Goal: Transaction & Acquisition: Purchase product/service

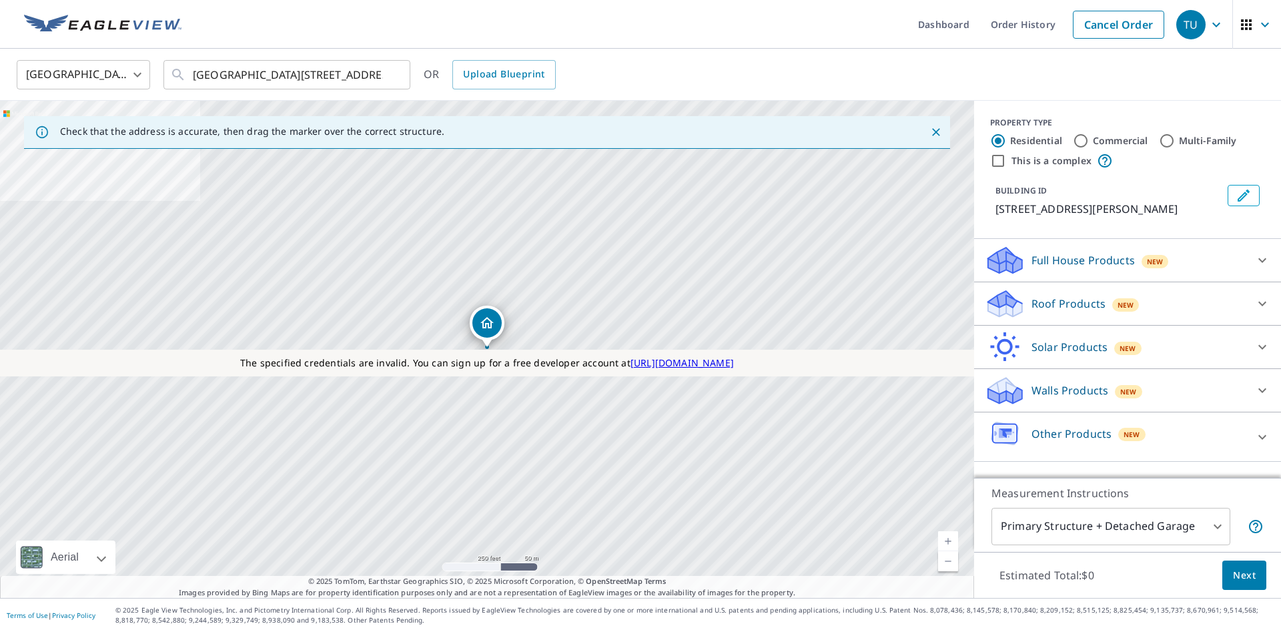
click at [1062, 311] on p "Roof Products" at bounding box center [1068, 303] width 74 height 16
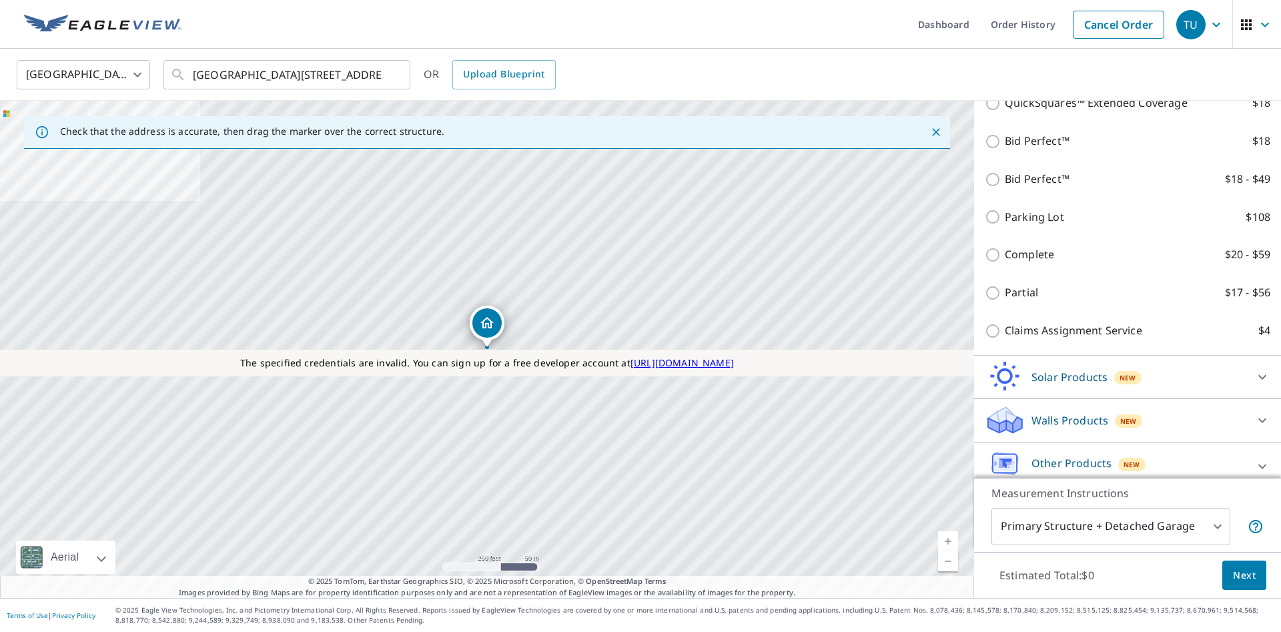
scroll to position [593, 0]
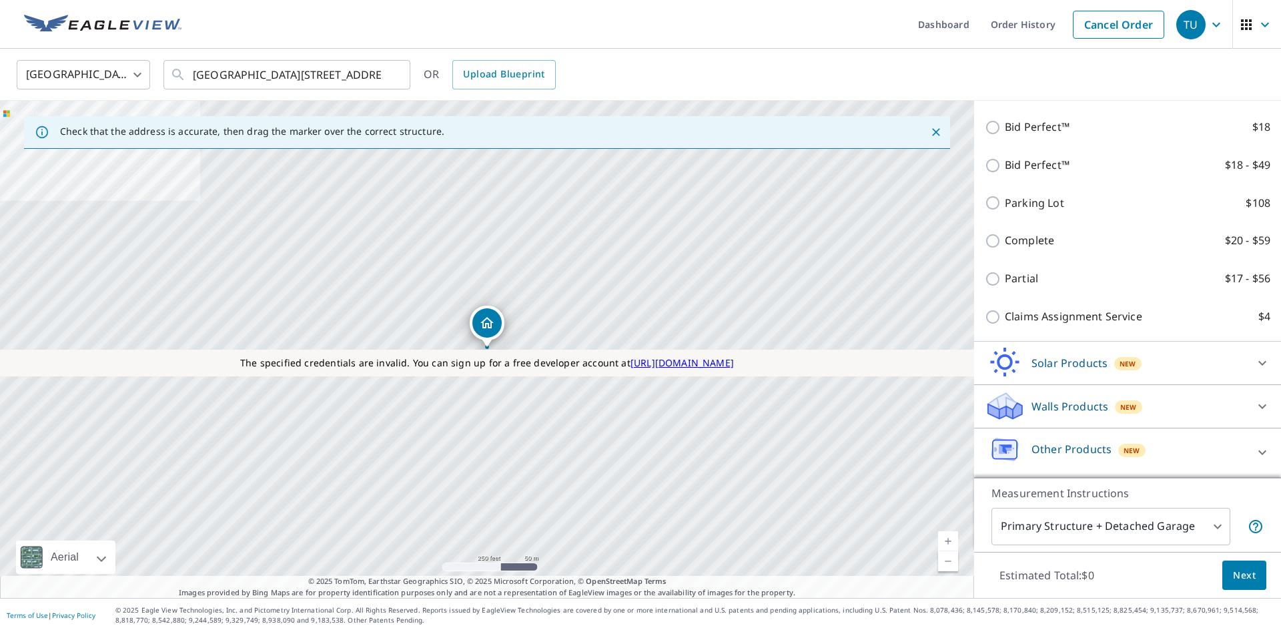
click at [1061, 362] on p "Solar Products" at bounding box center [1069, 363] width 76 height 16
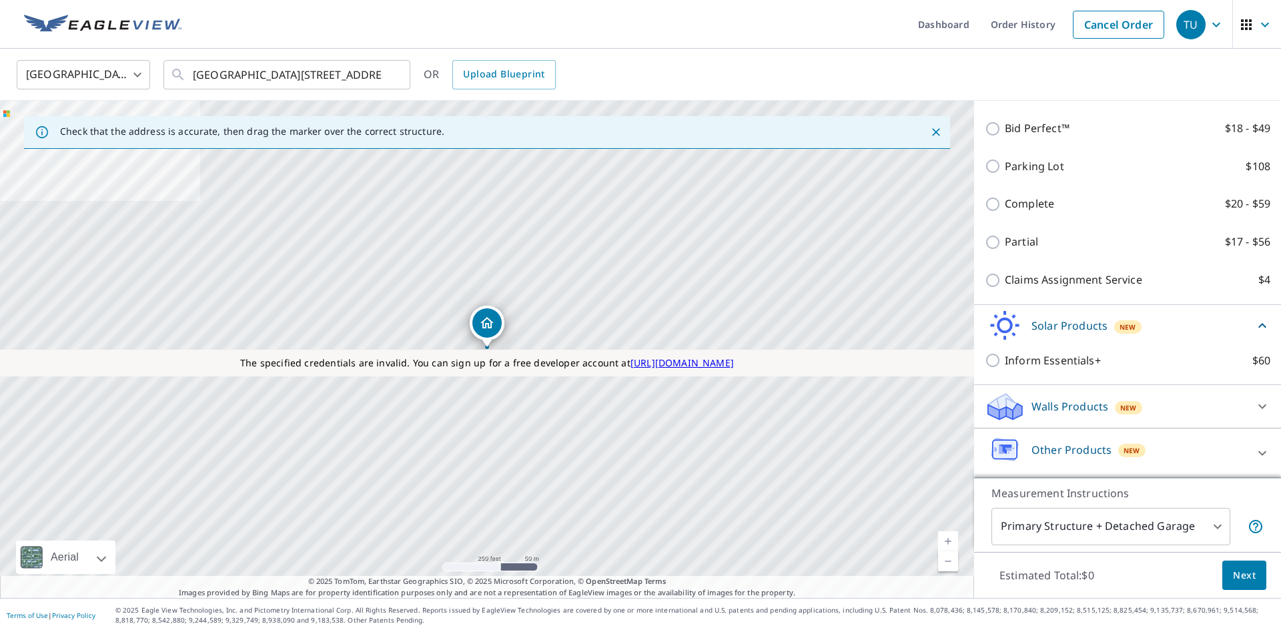
click at [1065, 416] on div "Walls Products New" at bounding box center [1115, 406] width 261 height 31
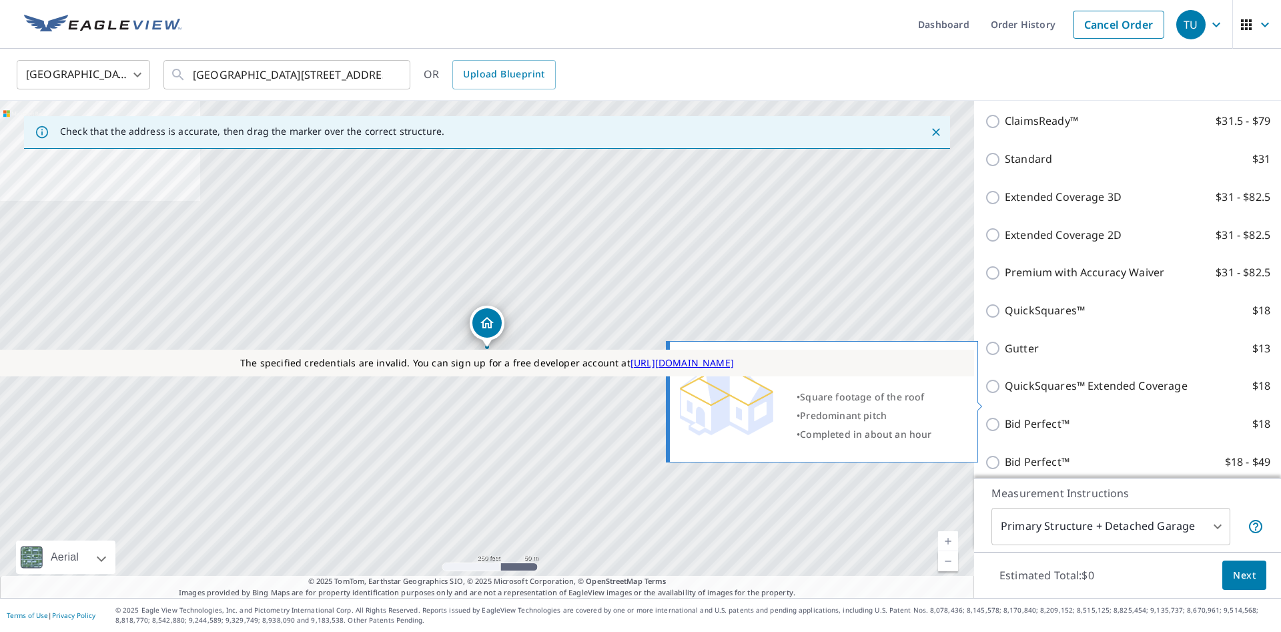
scroll to position [0, 0]
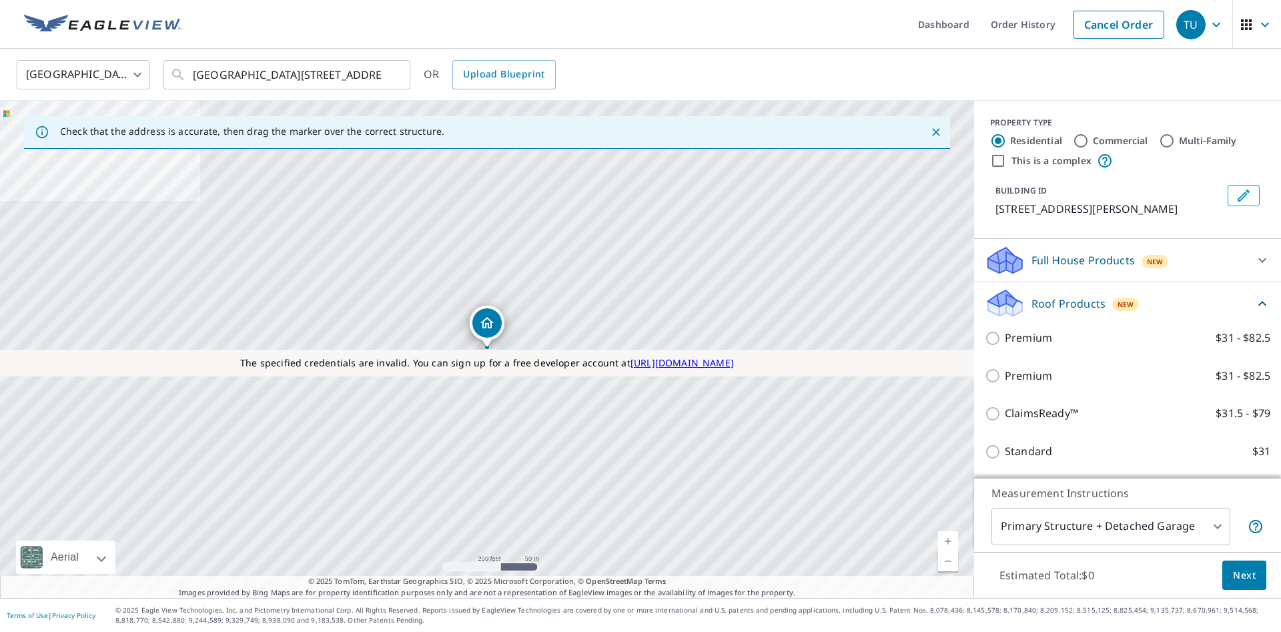
click at [1063, 256] on p "Full House Products" at bounding box center [1082, 260] width 103 height 16
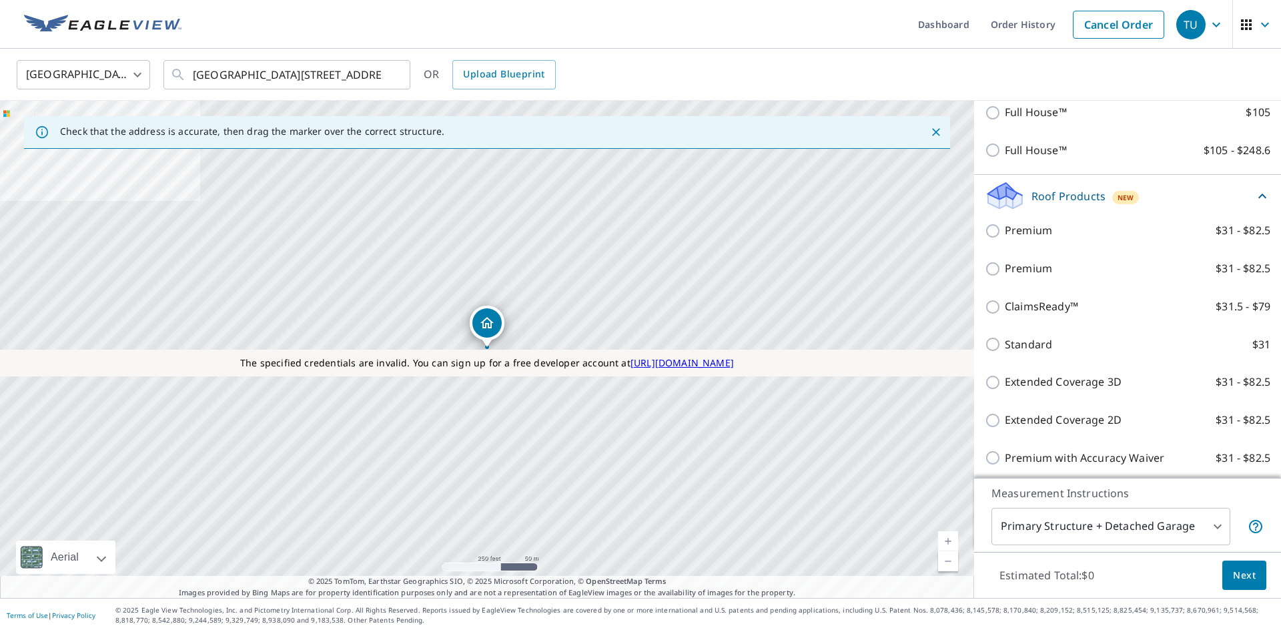
scroll to position [88, 0]
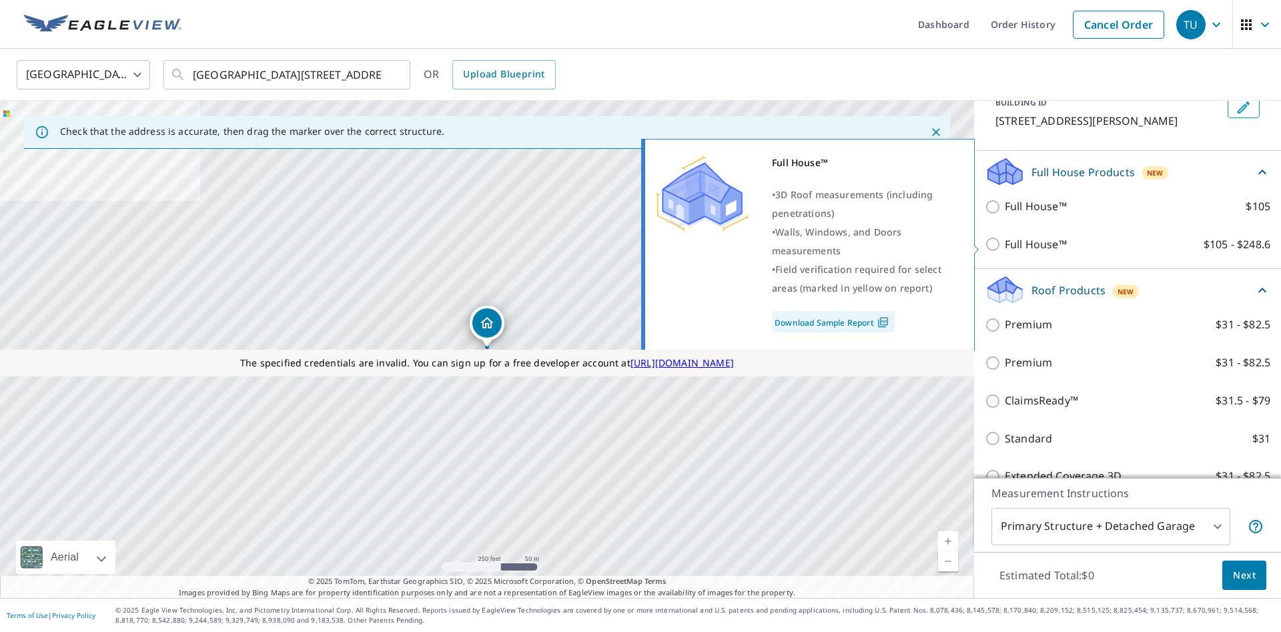
click at [1037, 241] on p "Full House™" at bounding box center [1036, 244] width 62 height 17
click at [1005, 241] on input "Full House™ $105 - $248.6" at bounding box center [995, 244] width 20 height 16
checkbox input "true"
type input "3"
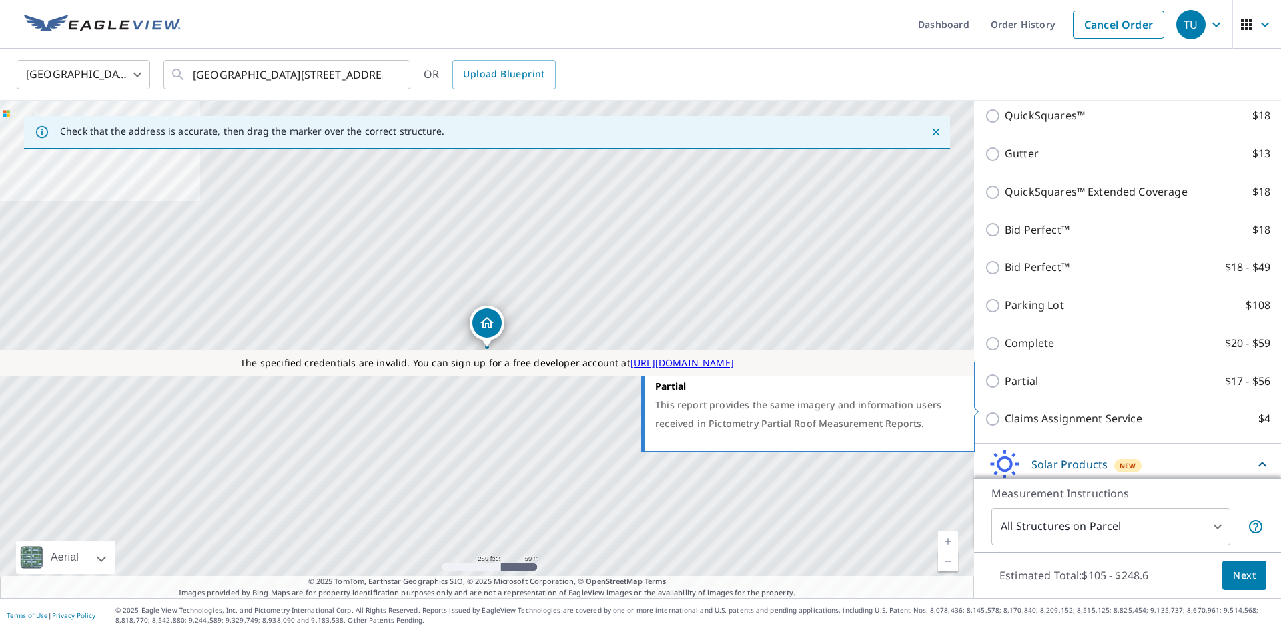
scroll to position [580, 0]
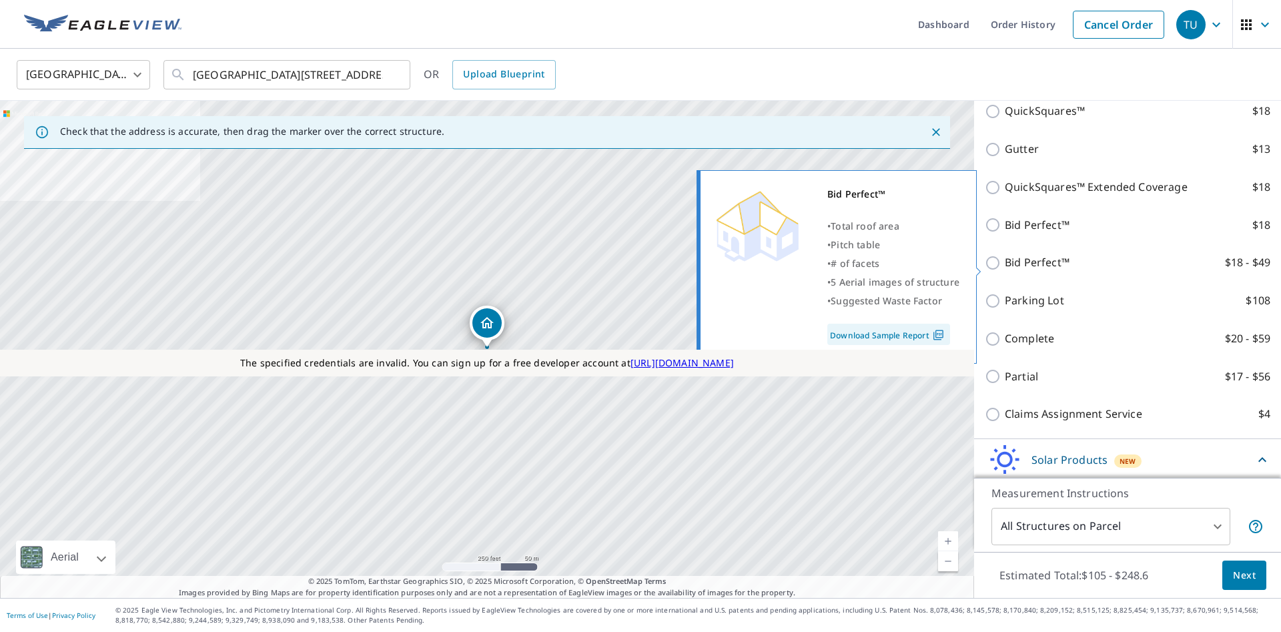
click at [1021, 269] on p "Bid Perfect™" at bounding box center [1037, 262] width 65 height 17
click at [1005, 269] on input "Bid Perfect™ $18 - $49" at bounding box center [995, 263] width 20 height 16
checkbox input "true"
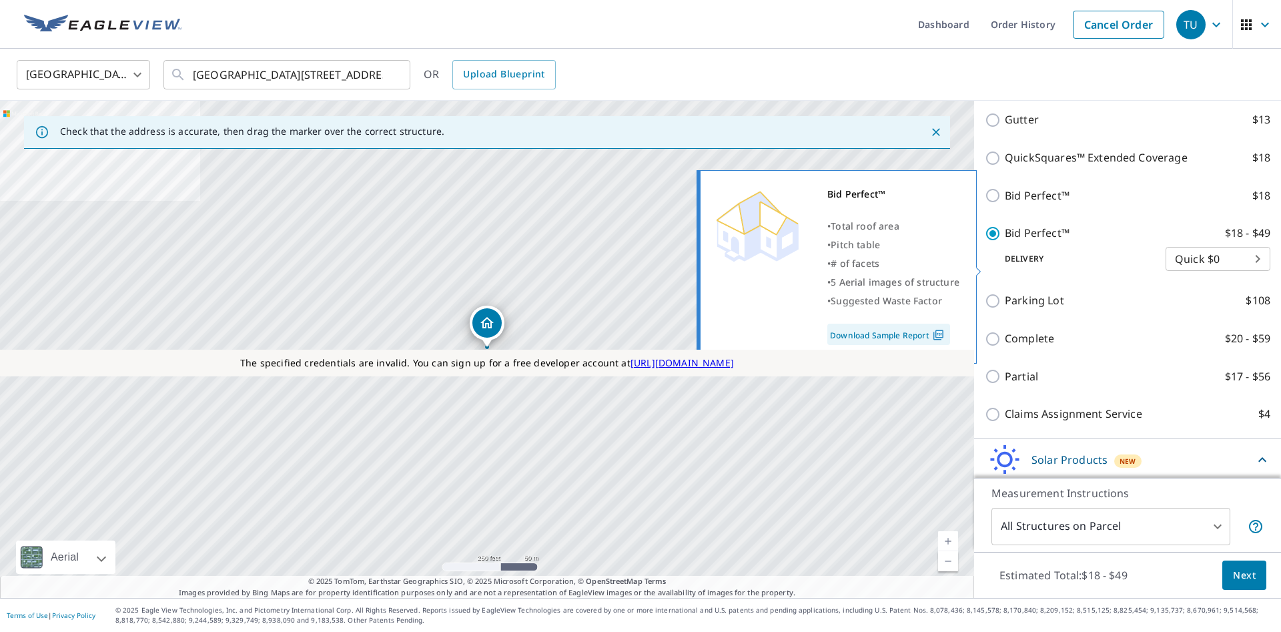
checkbox input "false"
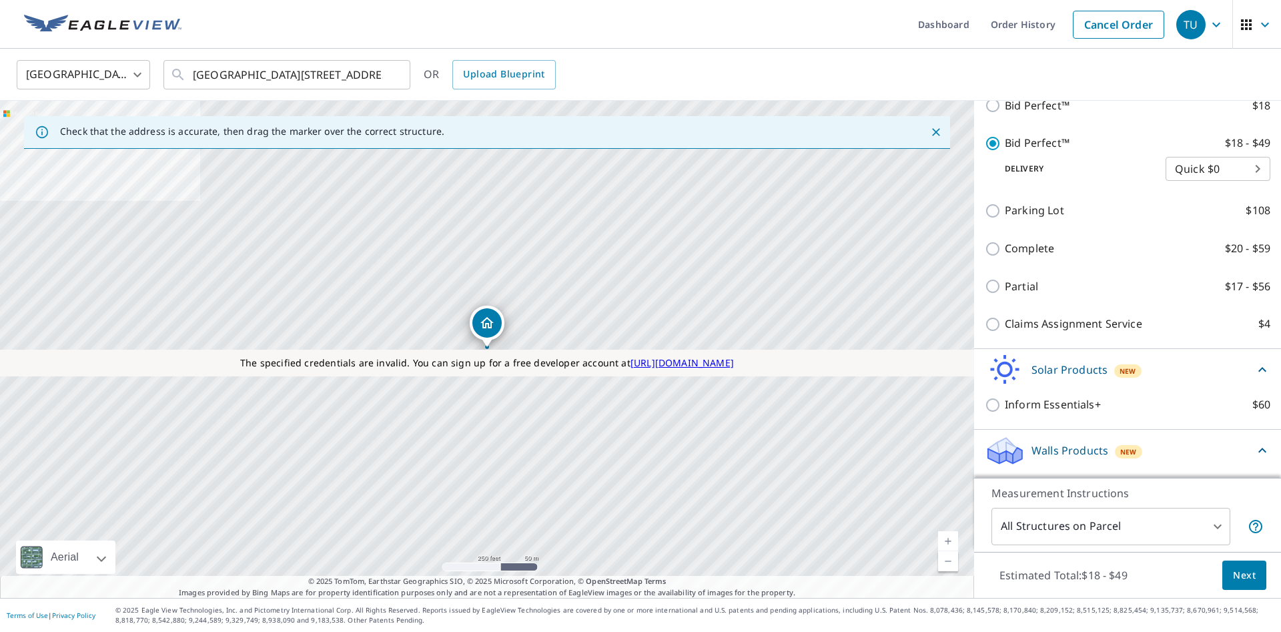
scroll to position [704, 0]
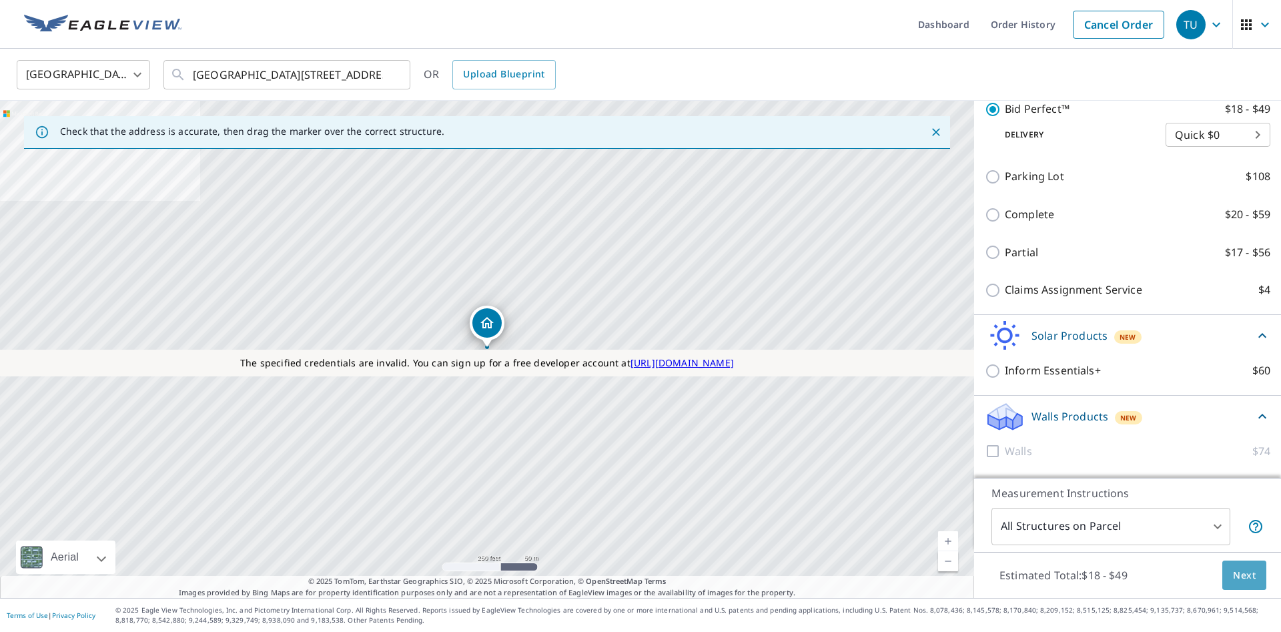
click at [1247, 572] on span "Next" at bounding box center [1244, 575] width 23 height 17
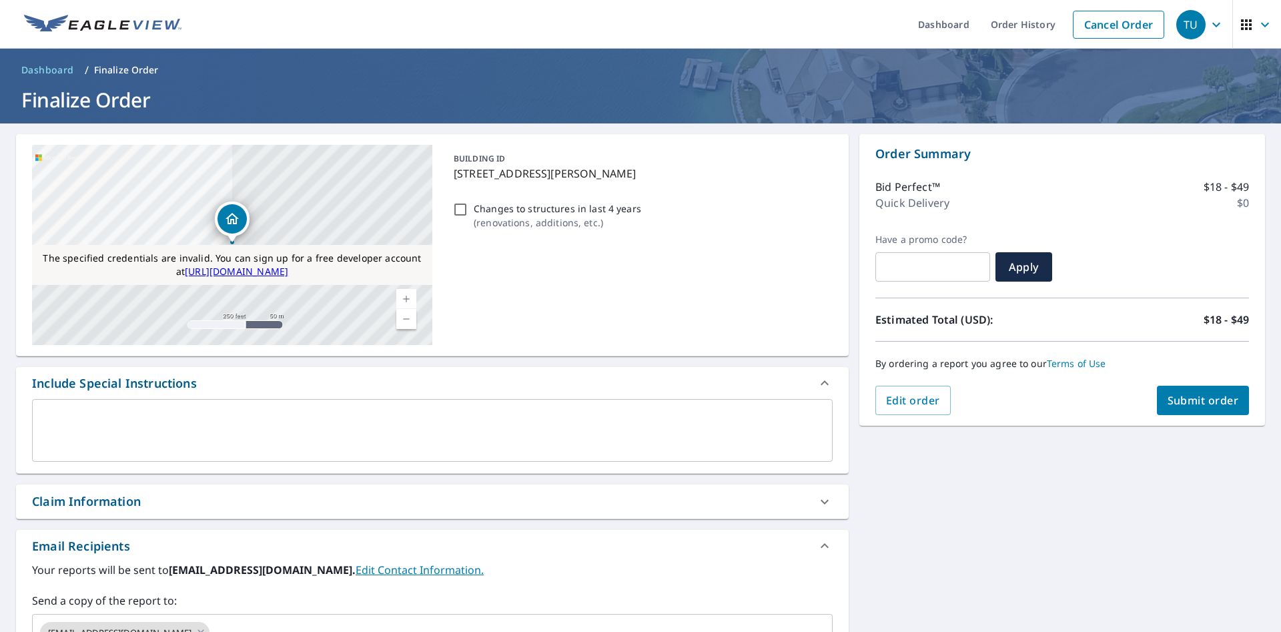
click at [1207, 396] on span "Submit order" at bounding box center [1202, 400] width 71 height 15
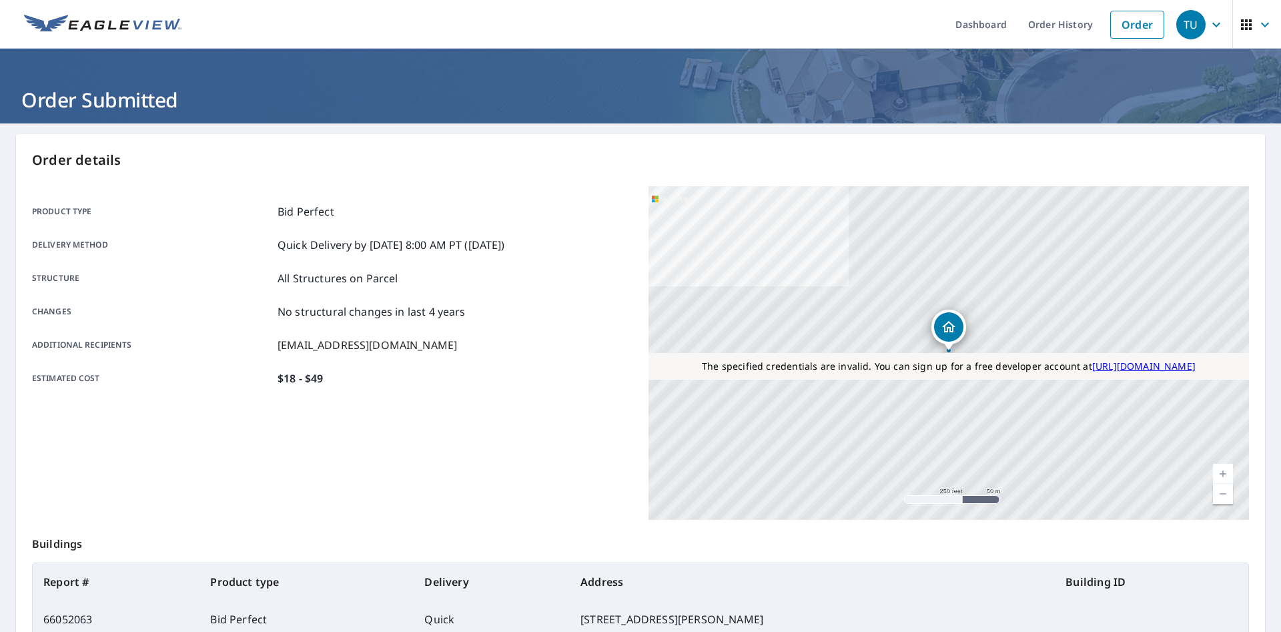
click at [872, 58] on header "Order Submitted" at bounding box center [640, 86] width 1281 height 75
click at [858, 57] on header "Order Submitted" at bounding box center [640, 86] width 1281 height 75
click at [859, 57] on header "Order Submitted" at bounding box center [640, 86] width 1281 height 75
click at [861, 57] on header "Order Submitted" at bounding box center [640, 86] width 1281 height 75
click at [1211, 22] on icon "button" at bounding box center [1216, 25] width 16 height 16
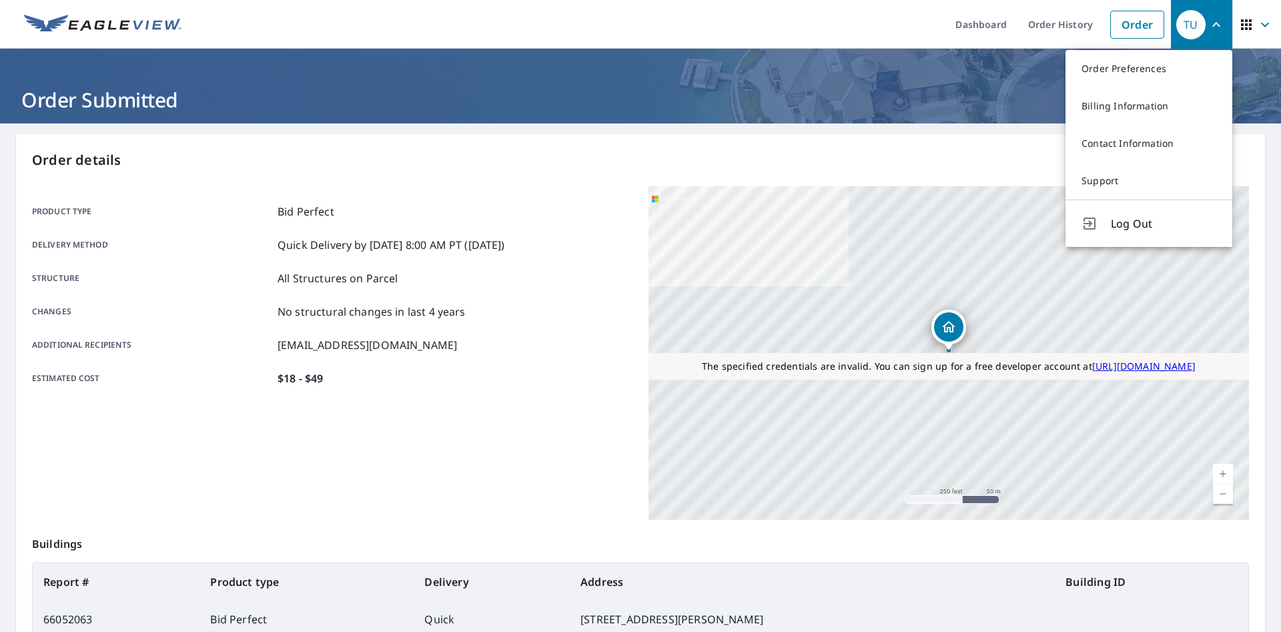
click at [217, 490] on div "Product type Bid Perfect Delivery method Quick Delivery by [DATE] 8:00 AM PT ([…" at bounding box center [332, 353] width 600 height 334
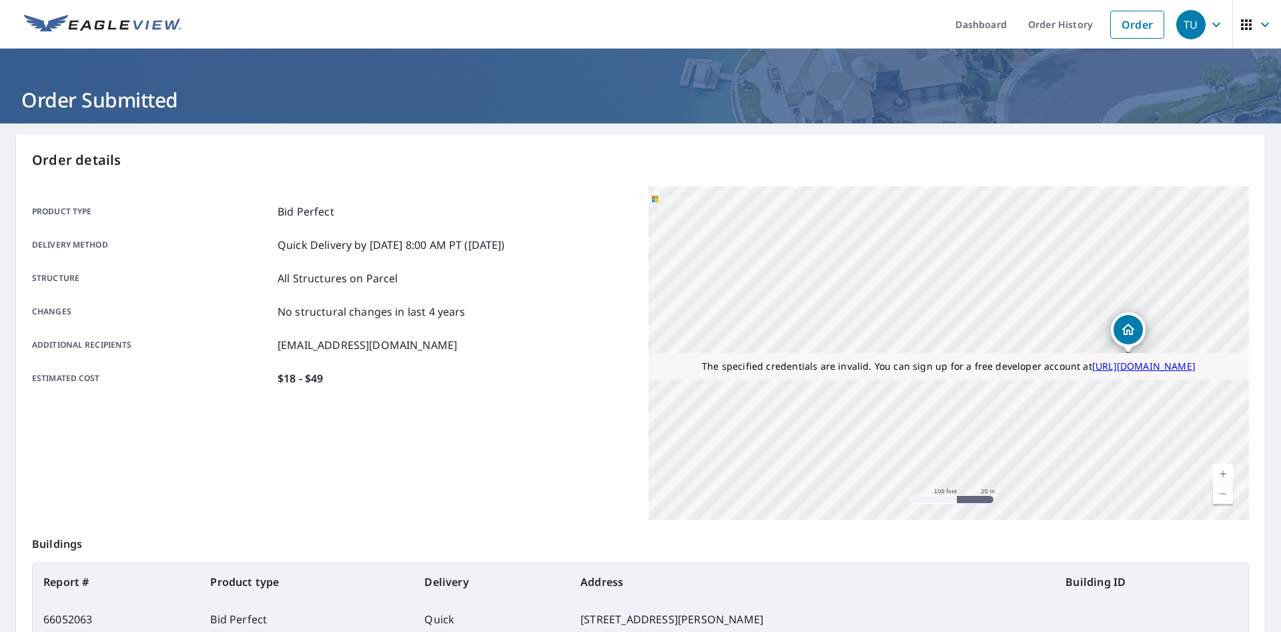
click at [1217, 26] on icon "button" at bounding box center [1216, 24] width 8 height 5
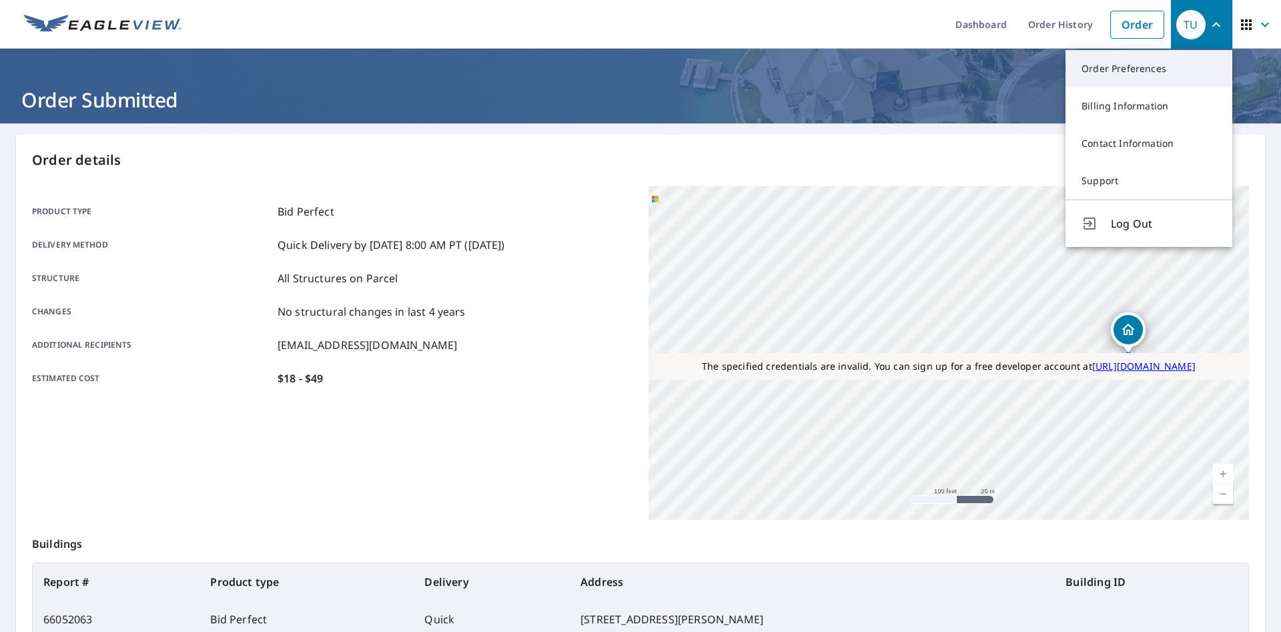
click at [1132, 75] on link "Order Preferences" at bounding box center [1148, 68] width 167 height 37
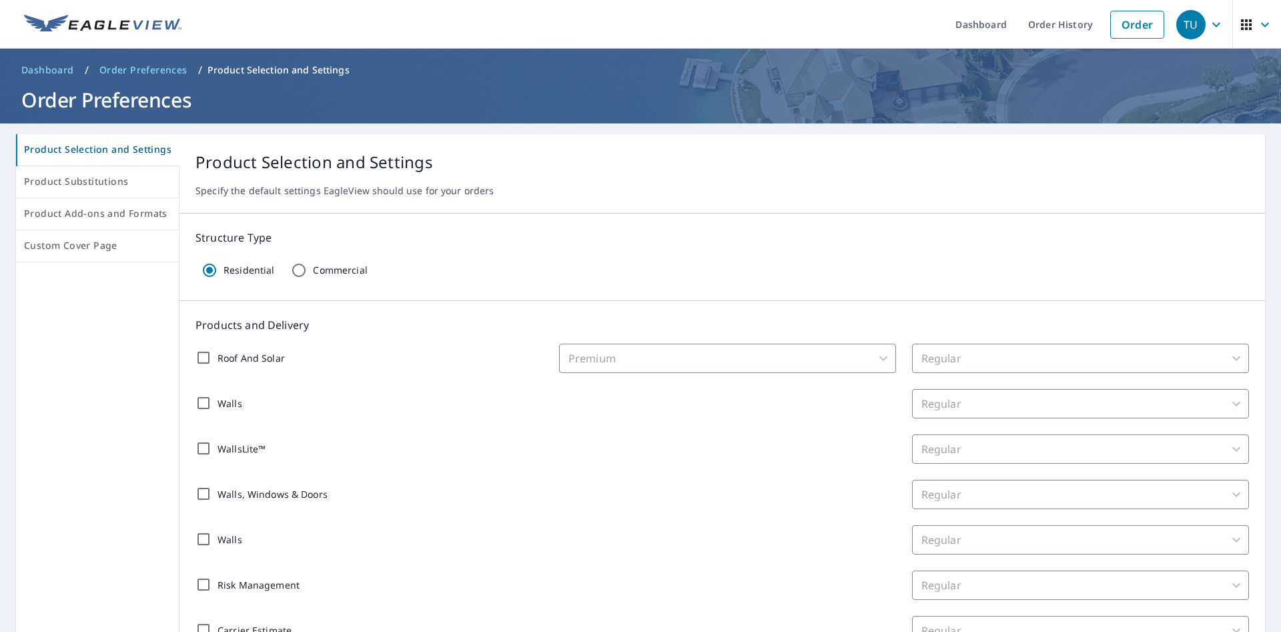
scroll to position [550, 0]
